Goal: Complete application form

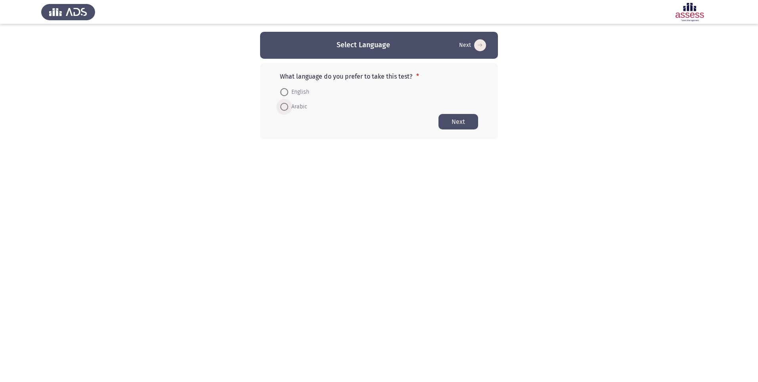
click at [284, 107] on span at bounding box center [284, 107] width 8 height 8
click at [284, 107] on input "Arabic" at bounding box center [284, 107] width 8 height 8
radio input "true"
click at [470, 123] on button "Next" at bounding box center [459, 120] width 40 height 15
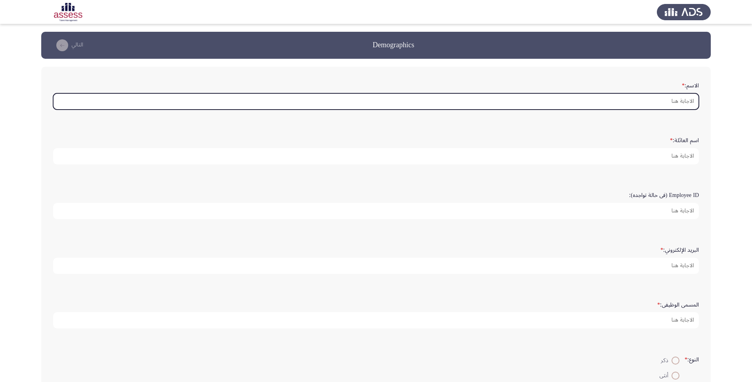
click at [581, 100] on input "الاسم: *" at bounding box center [376, 101] width 646 height 16
type input "/"
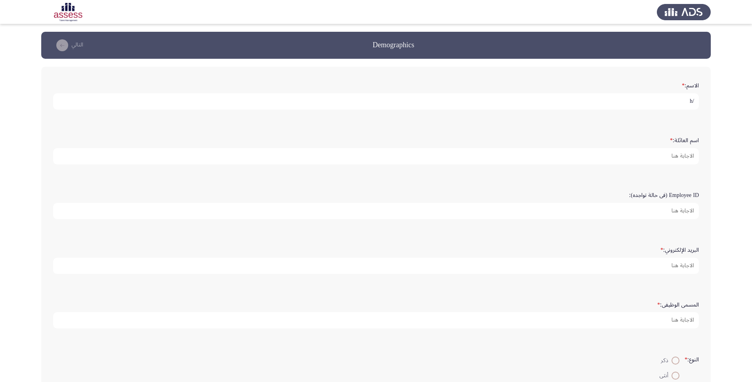
type input "/"
type input "ظافر"
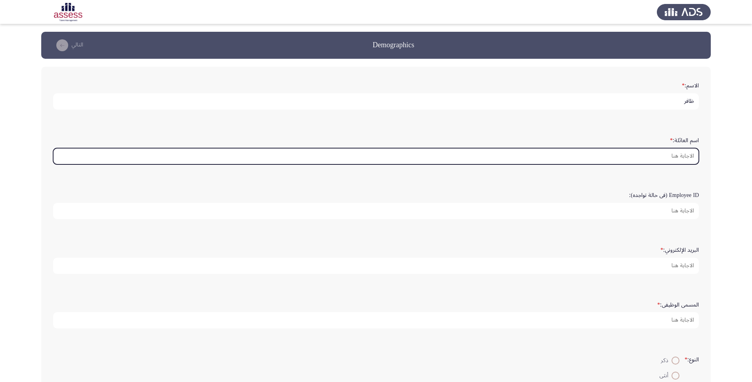
click at [632, 153] on input "اسم العائلة: *" at bounding box center [376, 156] width 646 height 16
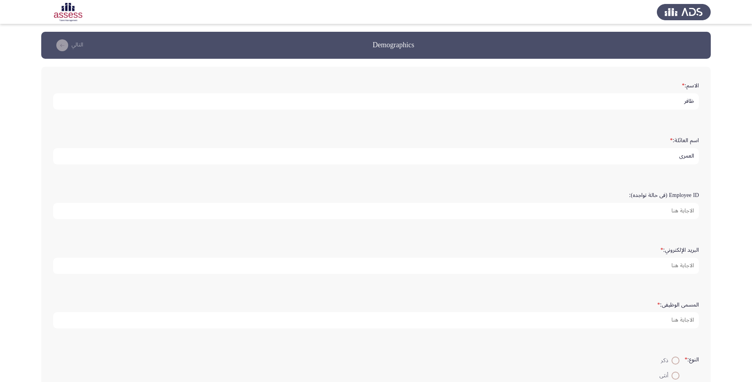
type input "العمري"
click at [669, 211] on input "Employee ID (فى حالة تواجده):" at bounding box center [376, 211] width 646 height 16
type input "15342"
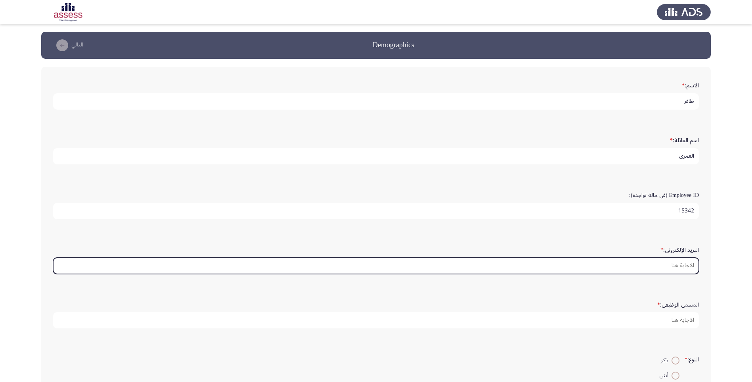
click at [682, 265] on input "البريد الإلكتروني: *" at bounding box center [376, 265] width 646 height 16
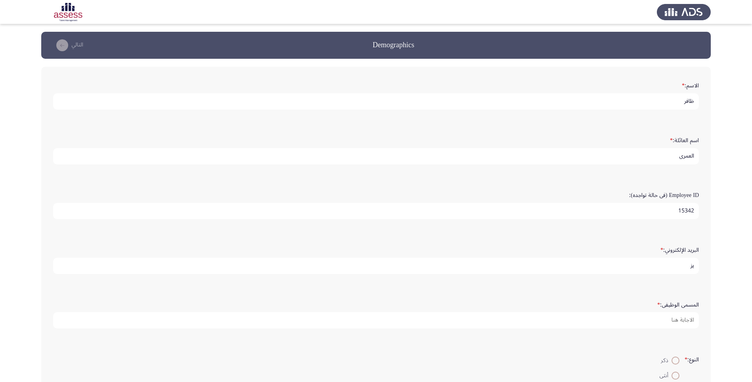
type input "ي"
type input "[EMAIL_ADDRESS][DOMAIN_NAME]"
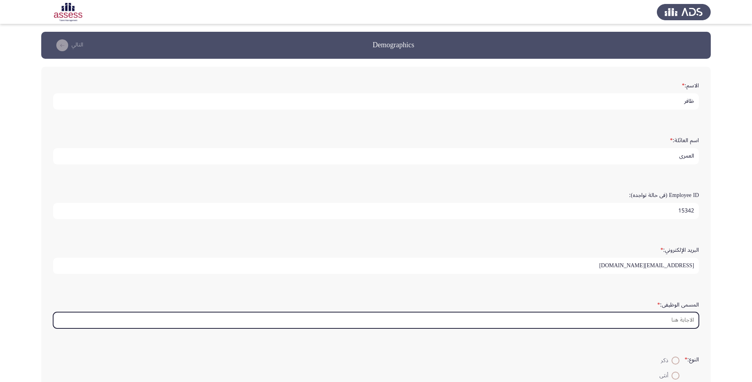
click at [665, 317] on input "المسمى الوظيفى: *" at bounding box center [376, 320] width 646 height 16
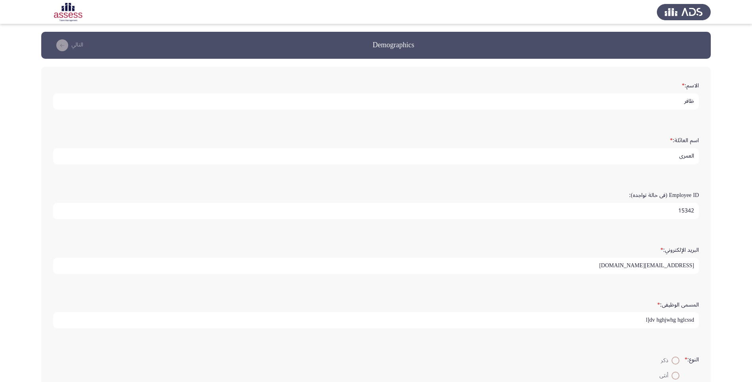
click at [536, 318] on input "l]dv hghjwhg hglcssd" at bounding box center [376, 320] width 646 height 16
type input "l"
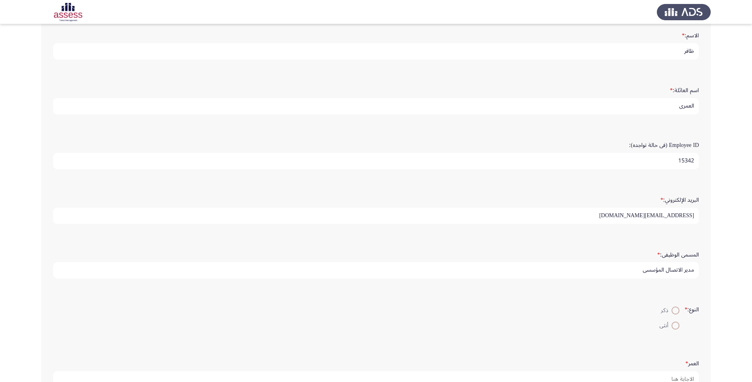
scroll to position [107, 0]
type input "مدير الاتصال المؤسسي"
click at [674, 252] on span at bounding box center [676, 253] width 8 height 8
click at [674, 252] on input "ذكر" at bounding box center [676, 253] width 8 height 8
radio input "true"
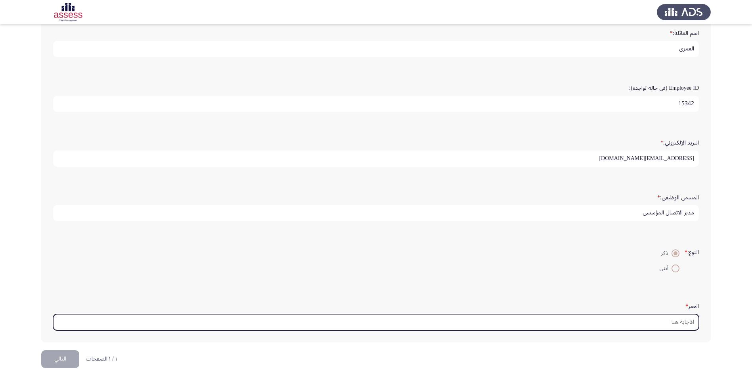
click at [671, 319] on input "العمر *" at bounding box center [376, 322] width 646 height 16
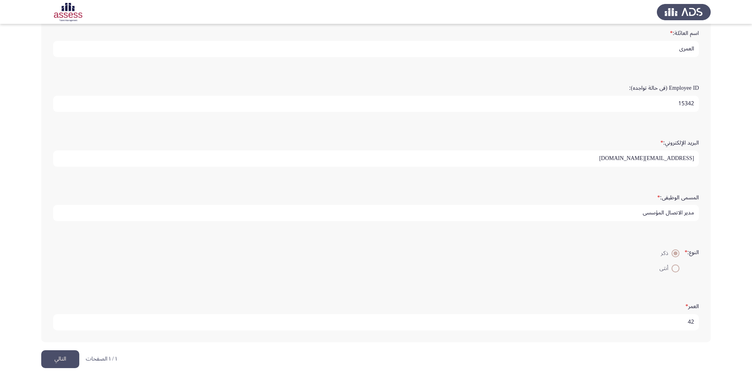
type input "42"
click at [67, 355] on button "التالي" at bounding box center [60, 359] width 38 height 18
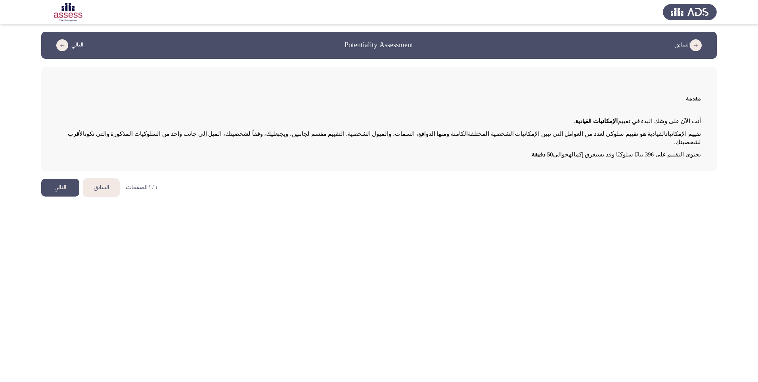
click at [69, 182] on button "التالي" at bounding box center [60, 187] width 38 height 18
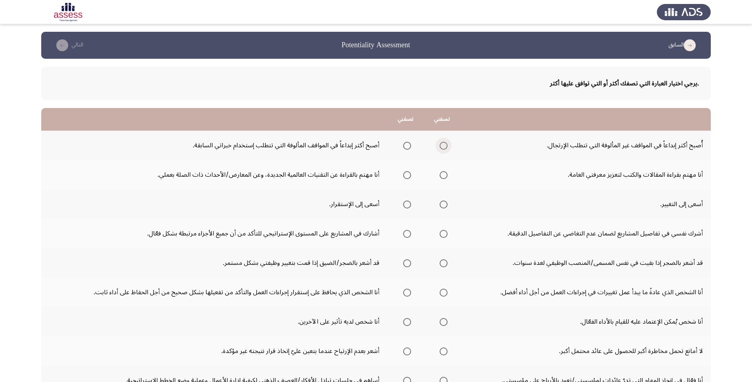
click at [443, 144] on span "Select an option" at bounding box center [444, 146] width 8 height 8
click at [443, 144] on input "Select an option" at bounding box center [444, 146] width 8 height 8
click at [407, 149] on span "Select an option" at bounding box center [407, 146] width 8 height 8
click at [407, 149] on input "Select an option" at bounding box center [407, 146] width 8 height 8
click at [441, 145] on span "Select an option" at bounding box center [444, 146] width 8 height 8
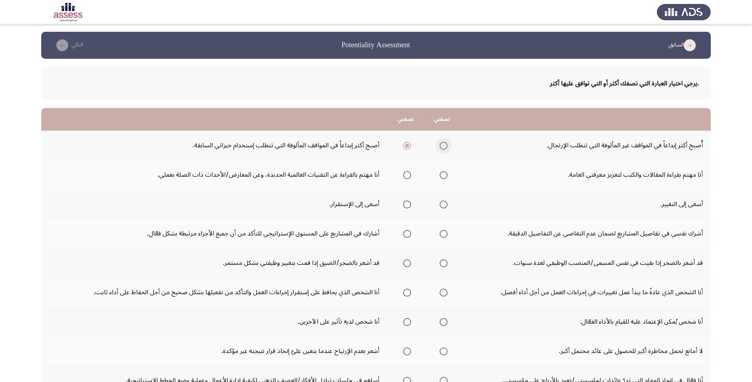
click at [441, 145] on input "Select an option" at bounding box center [444, 146] width 8 height 8
click at [408, 175] on span "Select an option" at bounding box center [407, 175] width 8 height 8
click at [408, 175] on input "Select an option" at bounding box center [407, 175] width 8 height 8
click at [446, 203] on span "Select an option" at bounding box center [444, 204] width 8 height 8
click at [446, 203] on input "Select an option" at bounding box center [444, 204] width 8 height 8
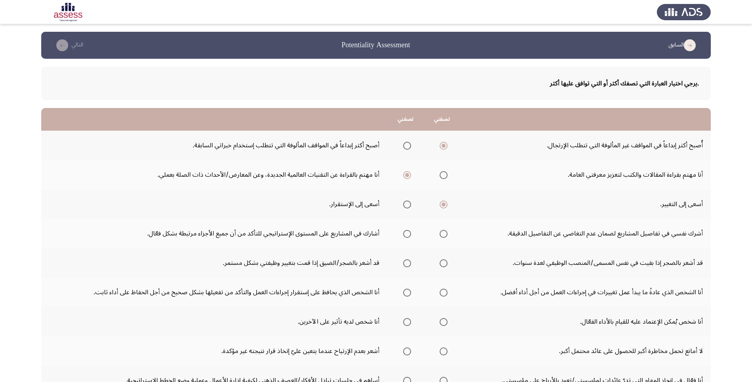
click at [404, 205] on span "Select an option" at bounding box center [407, 204] width 8 height 8
click at [404, 205] on input "Select an option" at bounding box center [407, 204] width 8 height 8
click at [407, 232] on span "Select an option" at bounding box center [407, 234] width 8 height 8
click at [407, 232] on input "Select an option" at bounding box center [407, 234] width 8 height 8
click at [445, 266] on span "Select an option" at bounding box center [444, 263] width 8 height 8
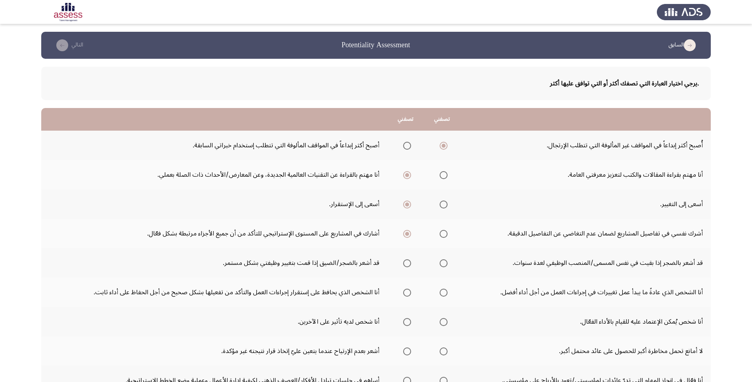
click at [445, 266] on input "Select an option" at bounding box center [444, 263] width 8 height 8
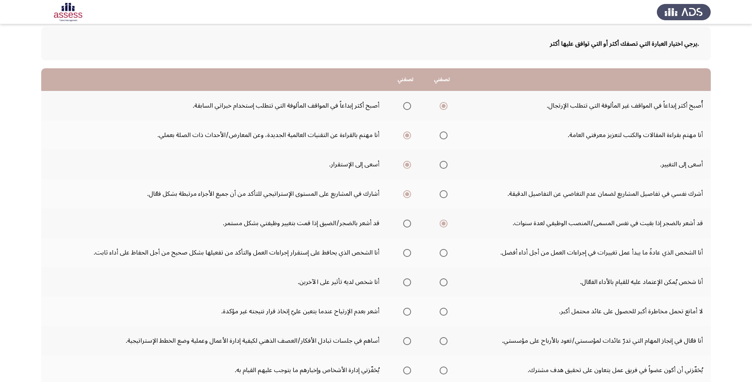
click at [440, 250] on span "Select an option" at bounding box center [444, 253] width 8 height 8
click at [440, 250] on input "Select an option" at bounding box center [444, 253] width 8 height 8
click at [407, 286] on mat-radio-group "Select an option" at bounding box center [405, 281] width 11 height 13
click at [407, 284] on span "Select an option" at bounding box center [407, 282] width 8 height 8
click at [407, 284] on input "Select an option" at bounding box center [407, 282] width 8 height 8
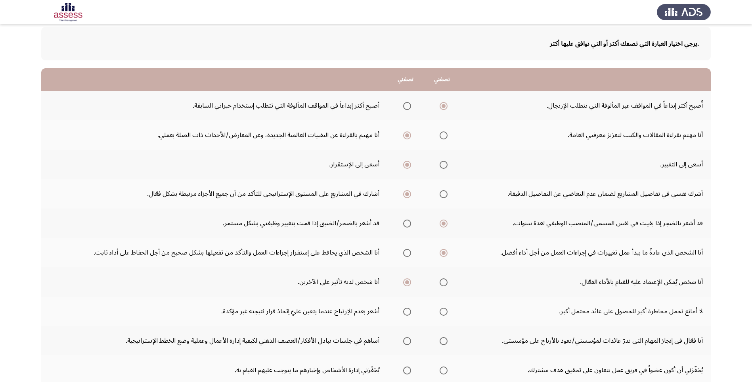
click at [447, 313] on span "Select an option" at bounding box center [444, 311] width 8 height 8
click at [447, 313] on input "Select an option" at bounding box center [444, 311] width 8 height 8
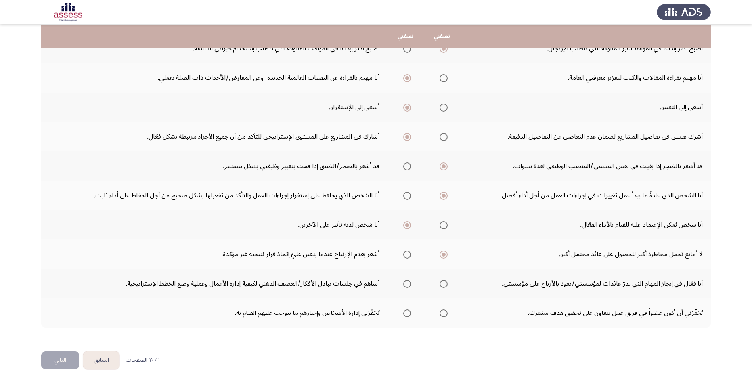
scroll to position [98, 0]
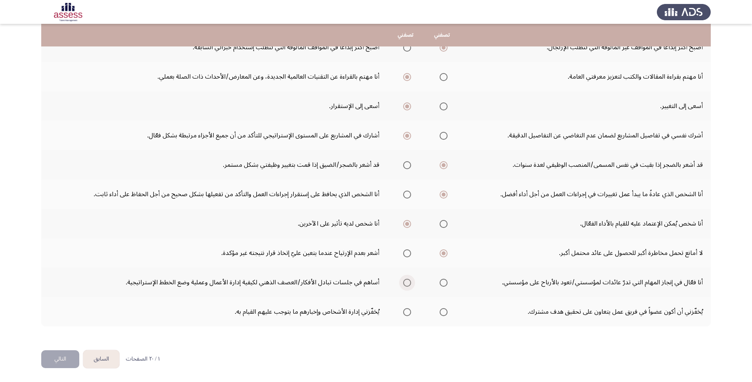
click at [409, 284] on span "Select an option" at bounding box center [407, 282] width 8 height 8
click at [409, 284] on input "Select an option" at bounding box center [407, 282] width 8 height 8
click at [397, 312] on th at bounding box center [406, 311] width 36 height 29
click at [407, 312] on span "Select an option" at bounding box center [407, 312] width 8 height 8
click at [407, 312] on input "Select an option" at bounding box center [407, 312] width 8 height 8
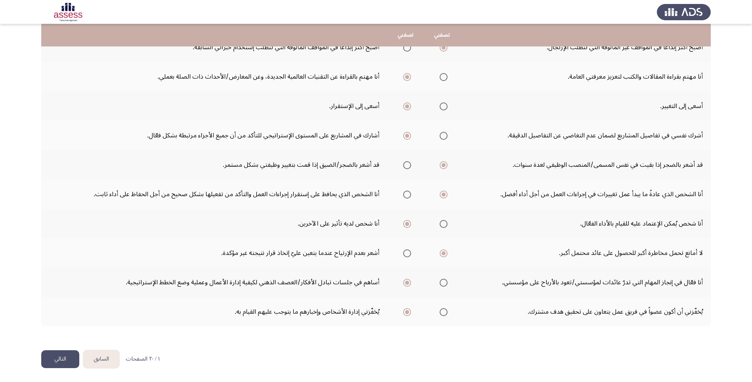
drag, startPoint x: 50, startPoint y: 365, endPoint x: 55, endPoint y: 363, distance: 5.3
click at [50, 365] on button "التالي" at bounding box center [60, 359] width 38 height 18
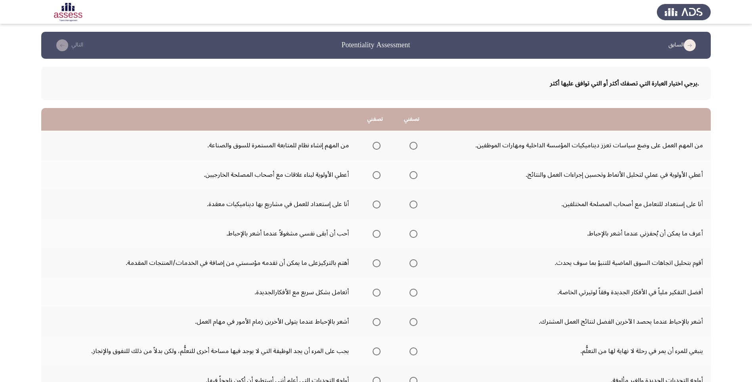
click at [416, 150] on mat-radio-group "Select an option" at bounding box center [412, 144] width 11 height 13
click at [416, 146] on span "Select an option" at bounding box center [414, 146] width 8 height 8
click at [416, 146] on input "Select an option" at bounding box center [414, 146] width 8 height 8
click at [381, 147] on span "Select an option" at bounding box center [377, 146] width 8 height 8
click at [381, 147] on input "Select an option" at bounding box center [377, 146] width 8 height 8
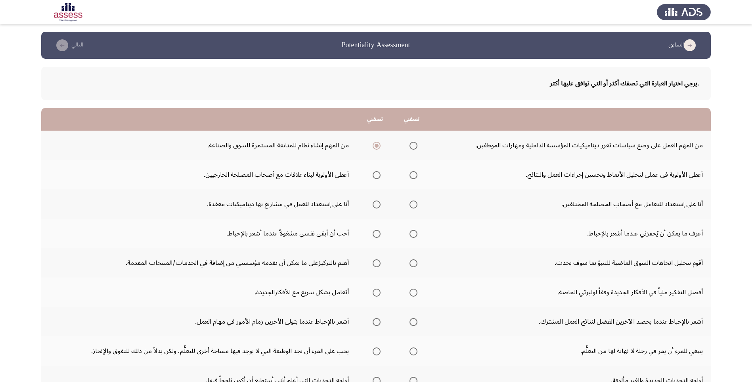
click at [380, 177] on span "Select an option" at bounding box center [377, 175] width 8 height 8
click at [380, 177] on input "Select an option" at bounding box center [377, 175] width 8 height 8
click at [416, 203] on span "Select an option" at bounding box center [414, 204] width 8 height 8
click at [416, 203] on input "Select an option" at bounding box center [414, 204] width 8 height 8
click at [376, 234] on span "Select an option" at bounding box center [377, 234] width 8 height 8
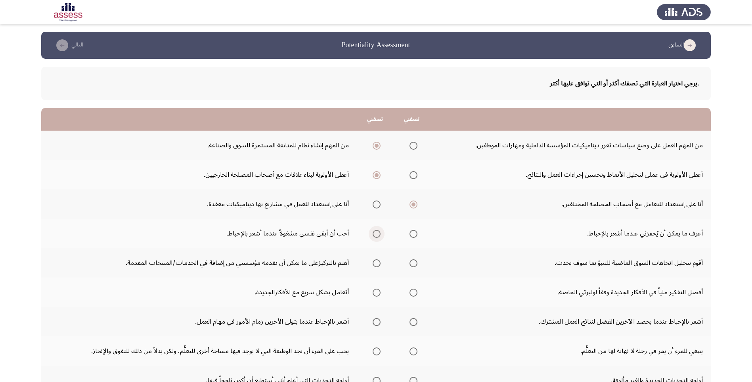
click at [376, 234] on input "Select an option" at bounding box center [377, 234] width 8 height 8
